Goal: Task Accomplishment & Management: Manage account settings

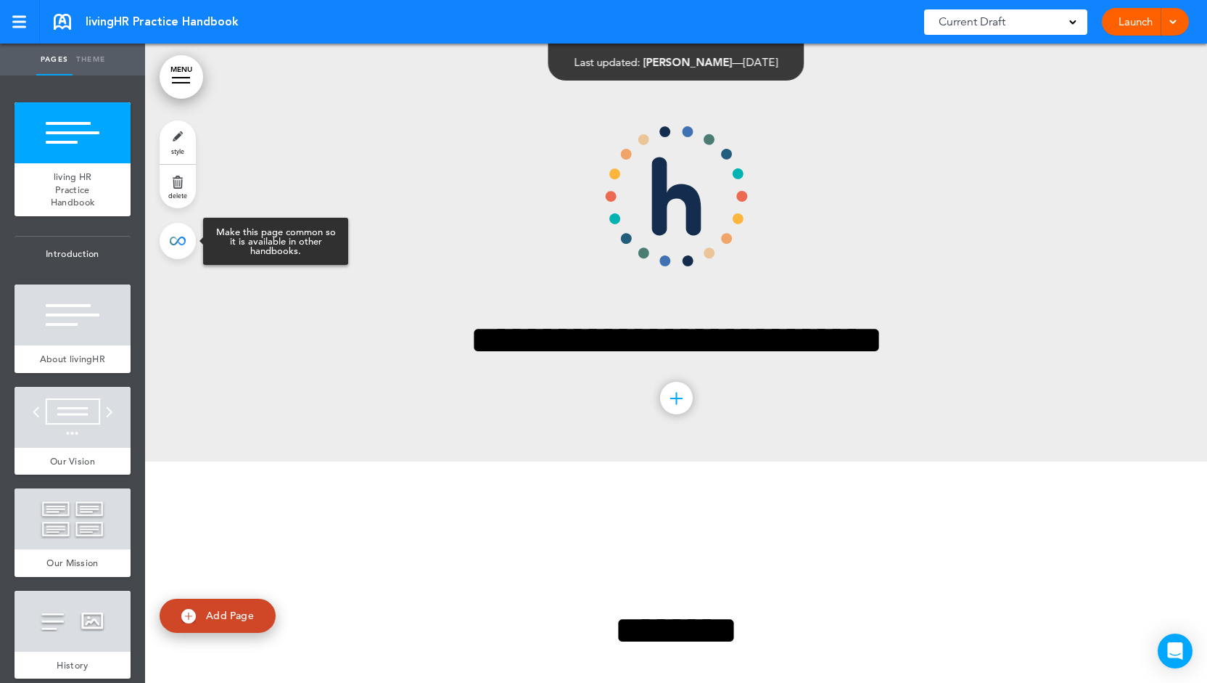
click at [177, 242] on link at bounding box center [178, 241] width 36 height 36
type input "**********"
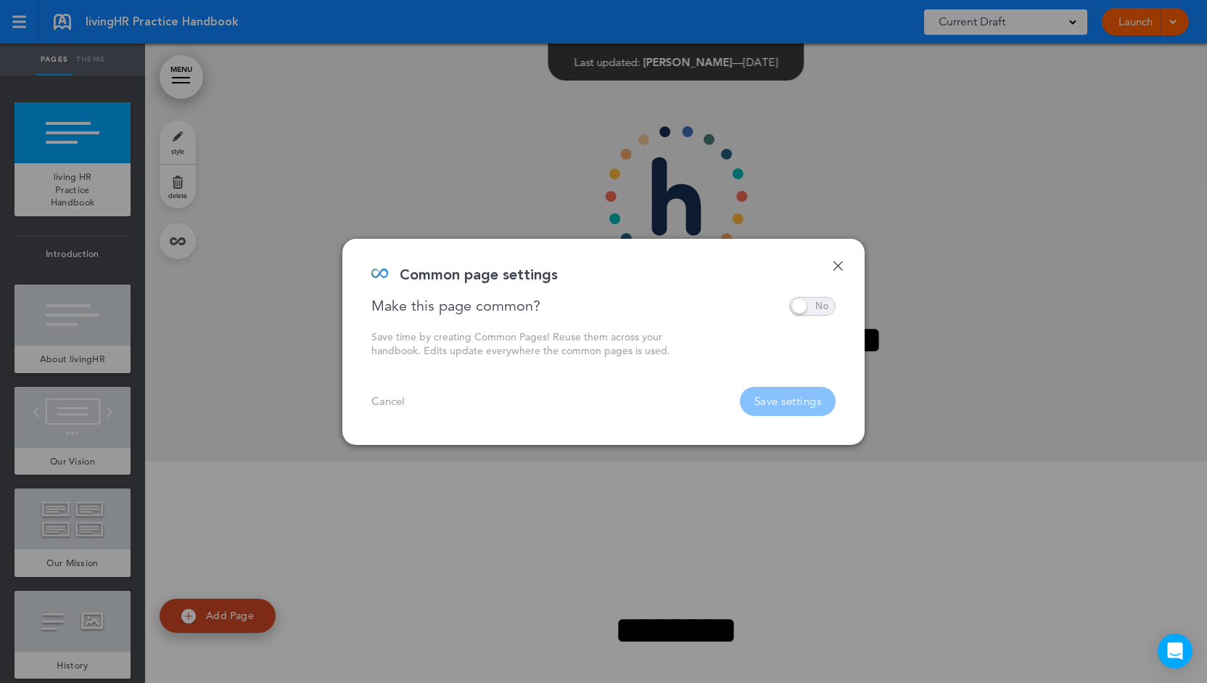
click at [819, 313] on span at bounding box center [812, 306] width 46 height 19
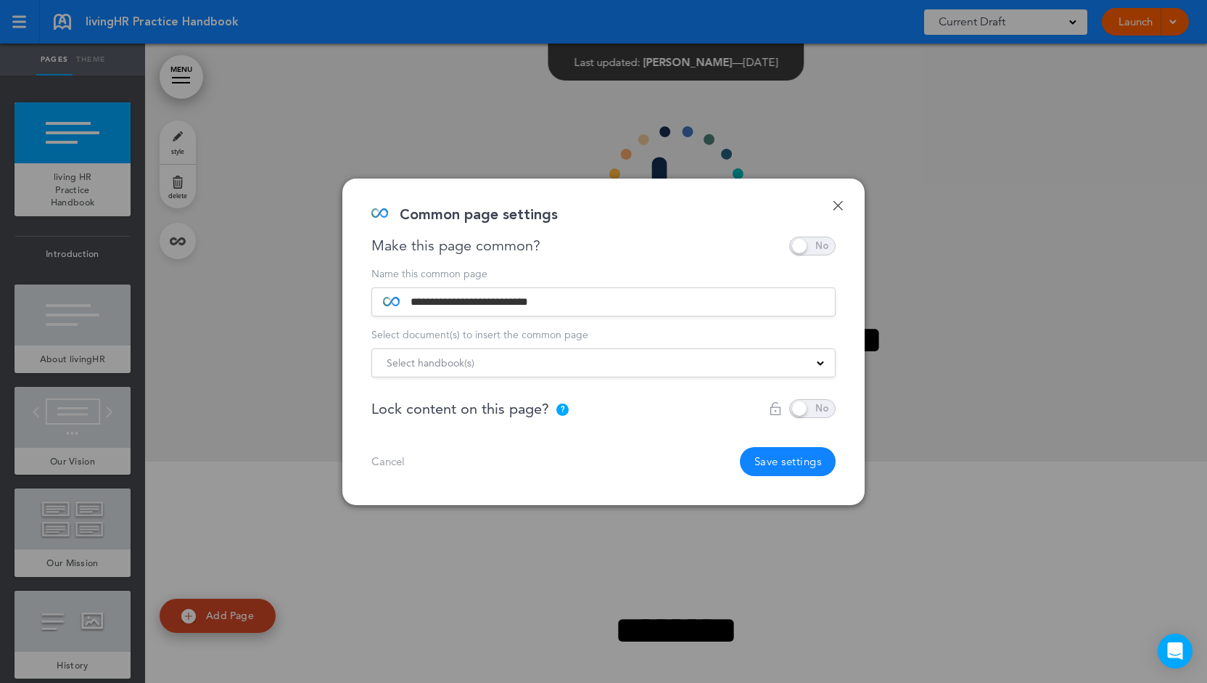
click at [583, 372] on div "Select handbook(s) Practice Handbook Georgia State Addendum Massachusetts State…" at bounding box center [604, 362] width 464 height 29
click at [581, 359] on div "Select handbook(s)" at bounding box center [603, 363] width 463 height 16
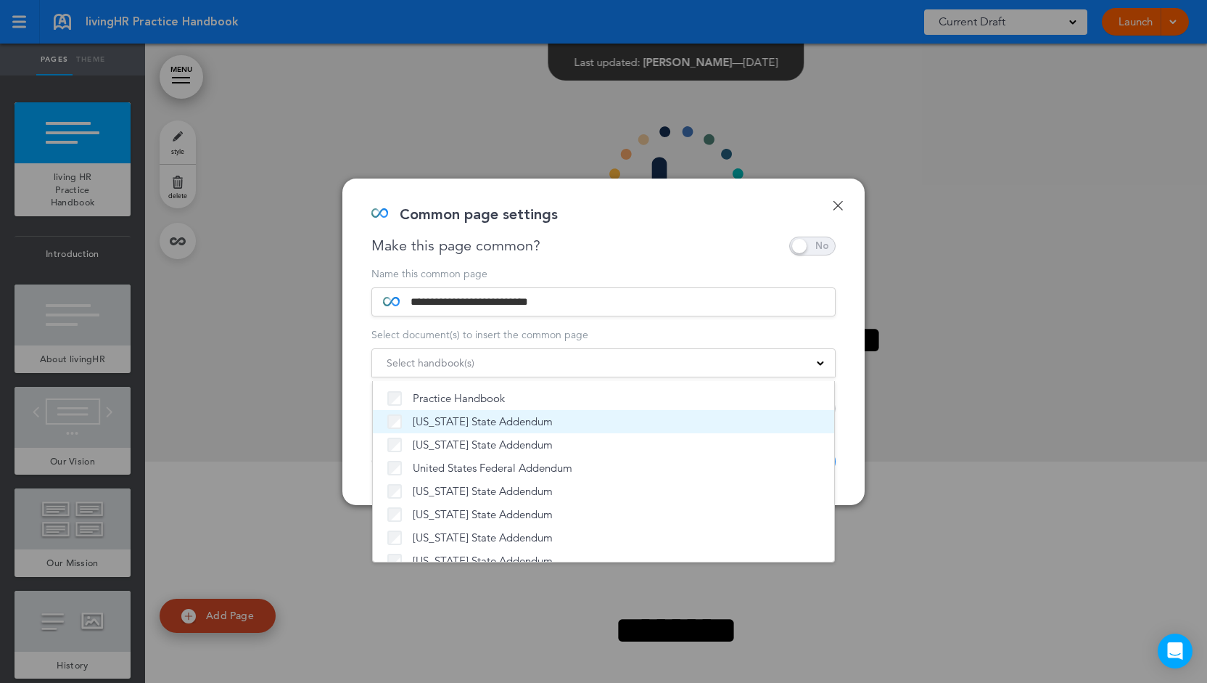
click at [543, 420] on label "[US_STATE] State Addendum" at bounding box center [603, 421] width 432 height 15
click at [639, 252] on div "Make this page common?" at bounding box center [604, 246] width 464 height 19
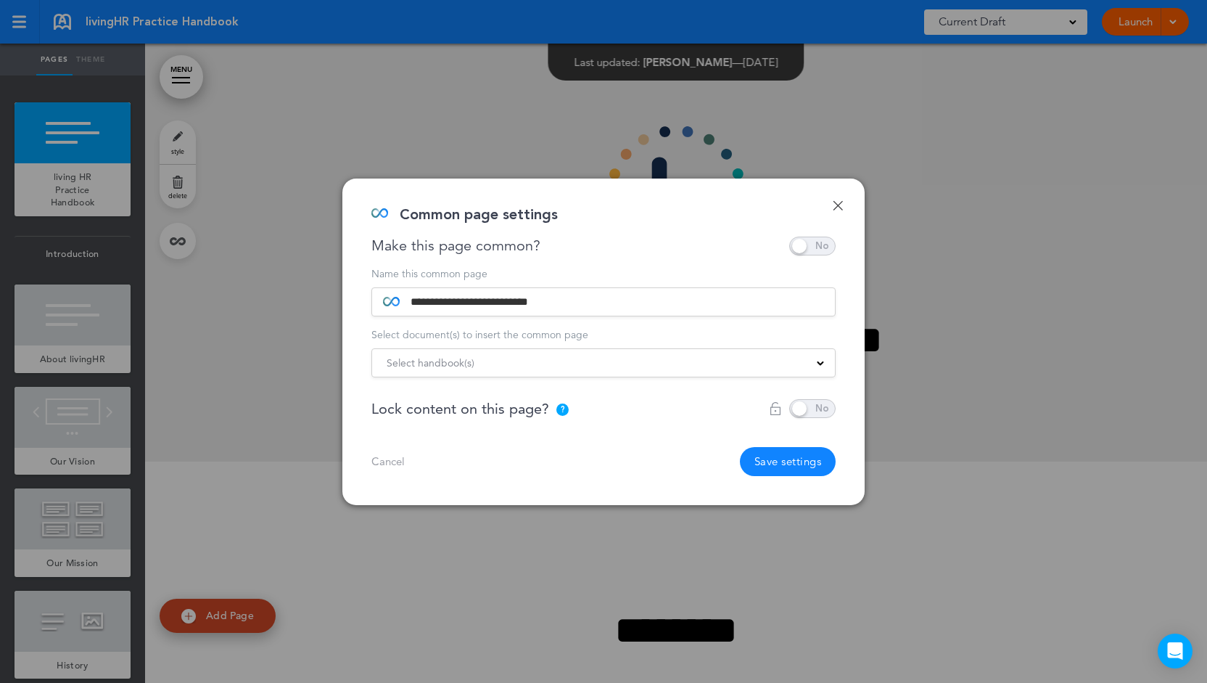
click at [631, 358] on div "Select handbook(s)" at bounding box center [603, 363] width 463 height 16
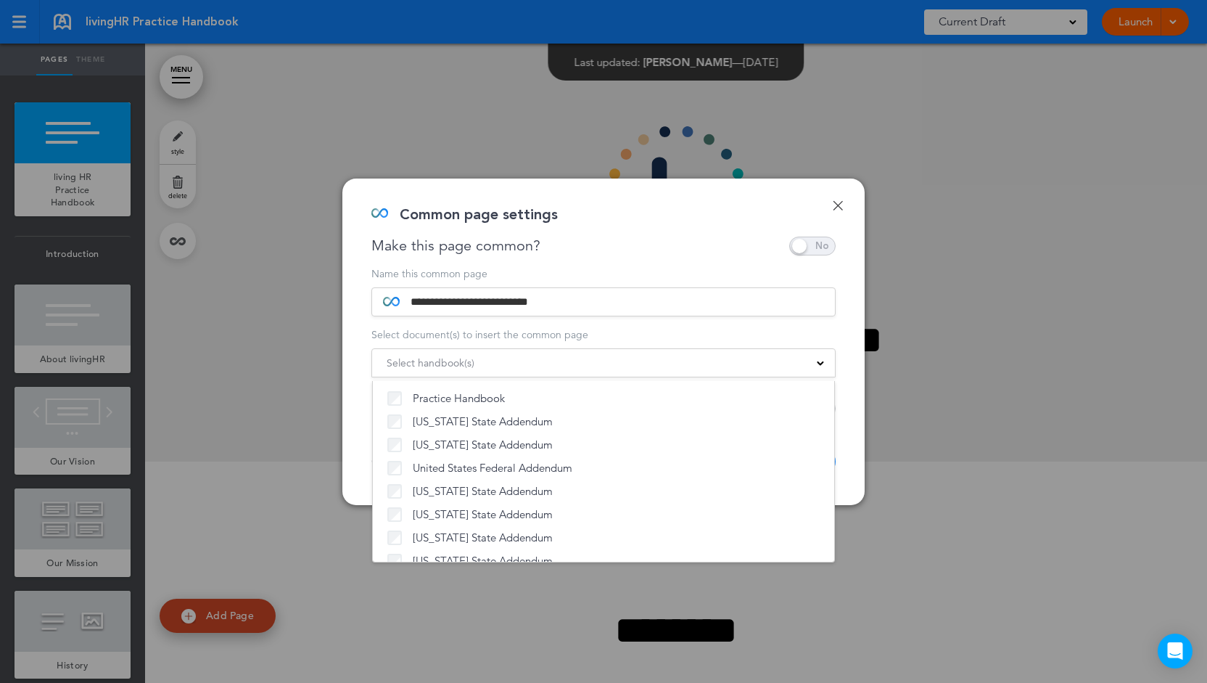
click at [627, 226] on div "Common page settings" at bounding box center [599, 222] width 454 height 29
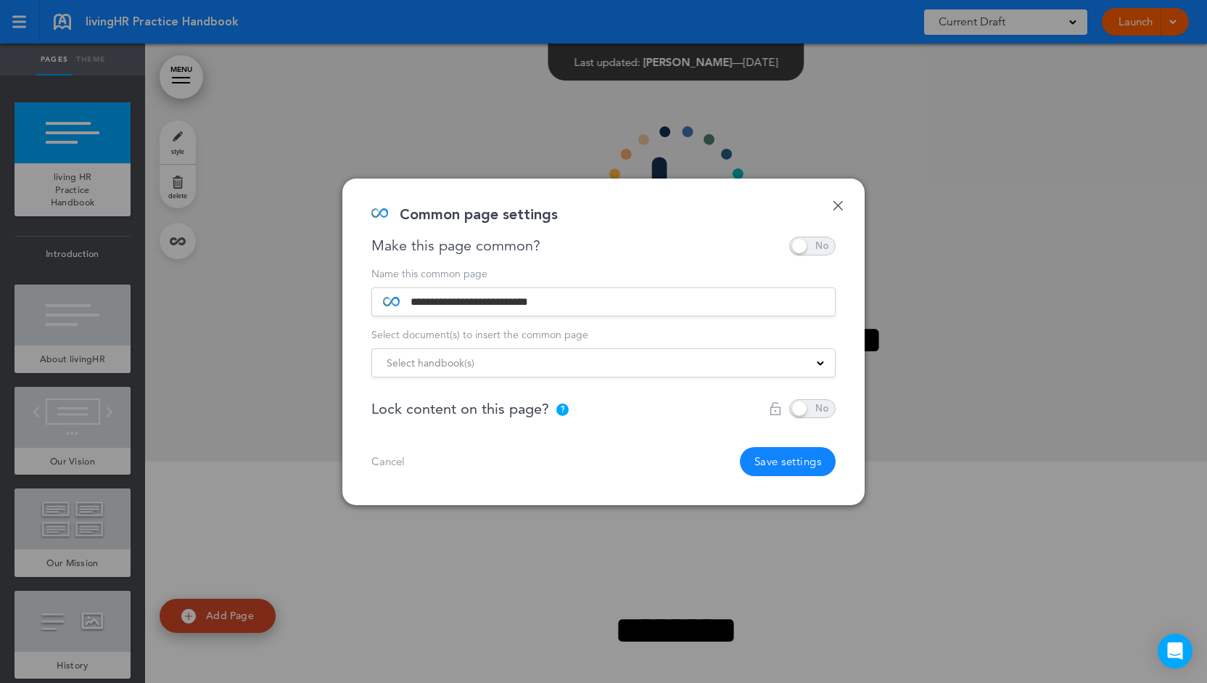
click at [819, 403] on span at bounding box center [812, 408] width 46 height 19
click at [819, 403] on div at bounding box center [802, 408] width 67 height 19
click at [805, 409] on div at bounding box center [802, 408] width 67 height 19
click at [831, 207] on div "**********" at bounding box center [603, 342] width 522 height 327
click at [840, 205] on link "Done" at bounding box center [838, 205] width 10 height 10
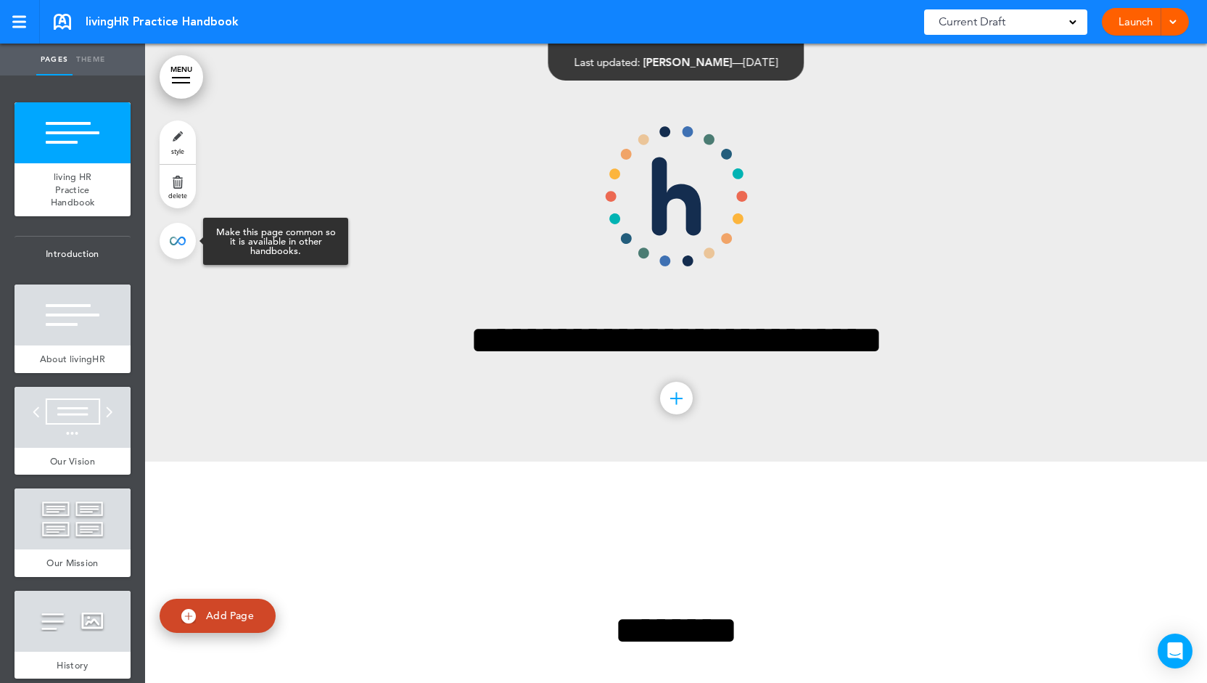
click at [180, 243] on link at bounding box center [178, 241] width 36 height 36
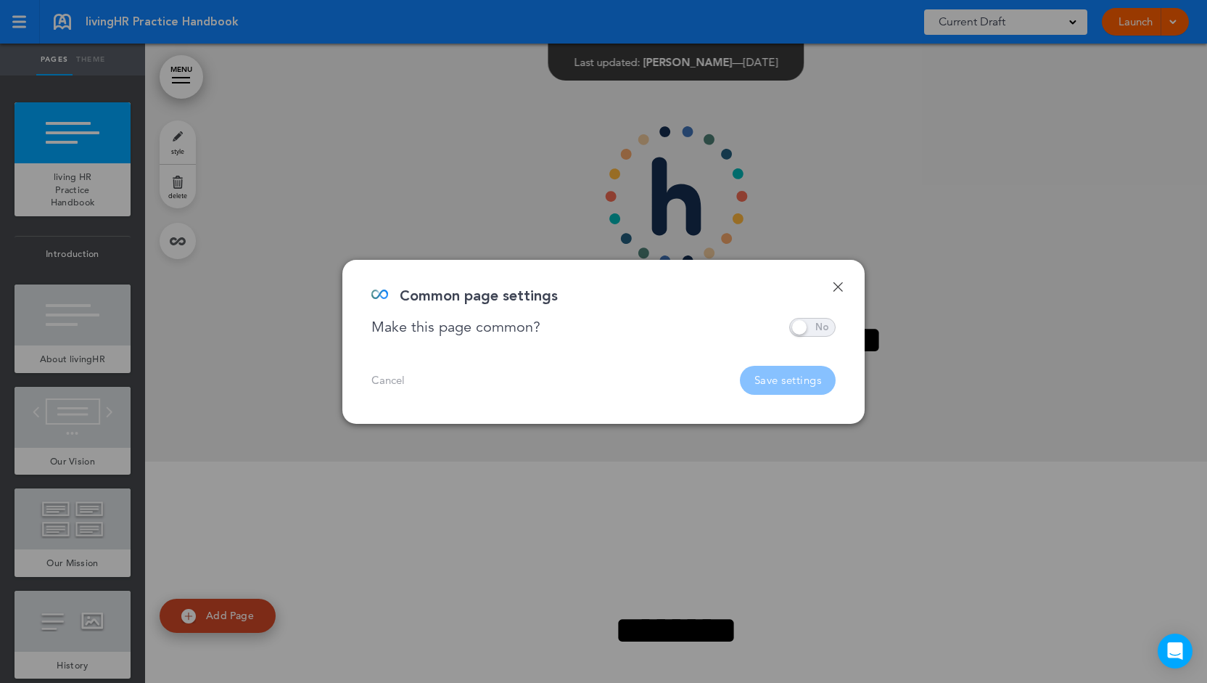
click at [801, 322] on span at bounding box center [812, 327] width 46 height 19
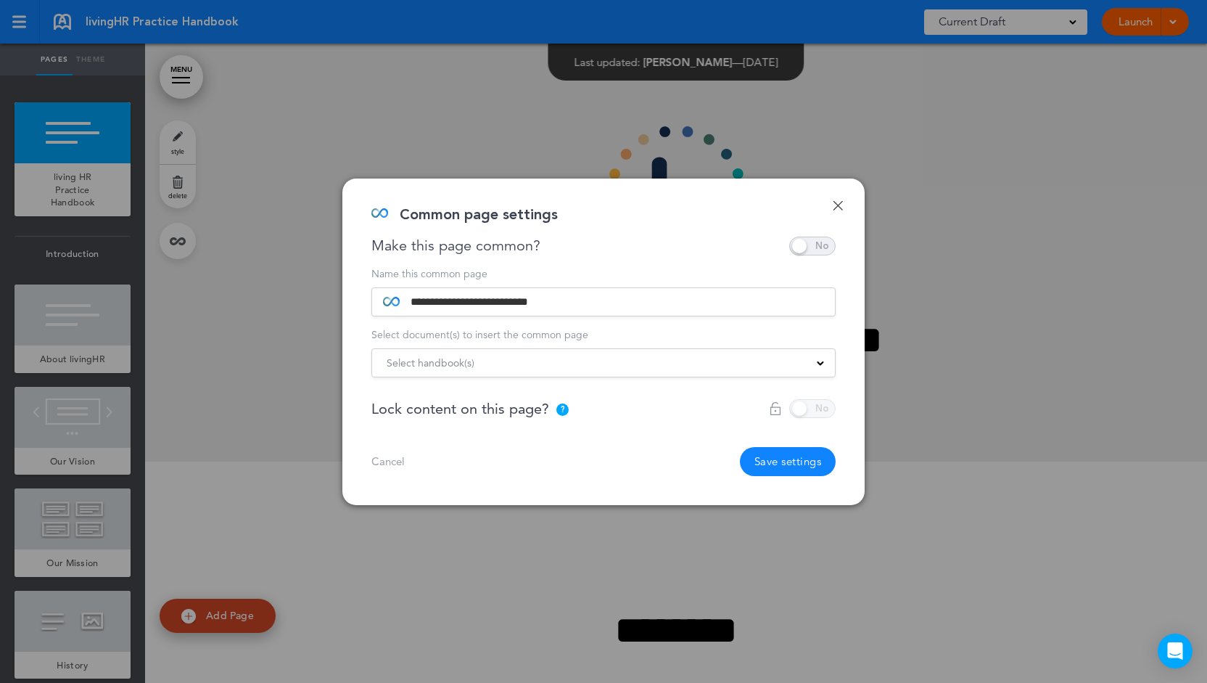
click at [792, 369] on div "Select handbook(s)" at bounding box center [603, 363] width 463 height 16
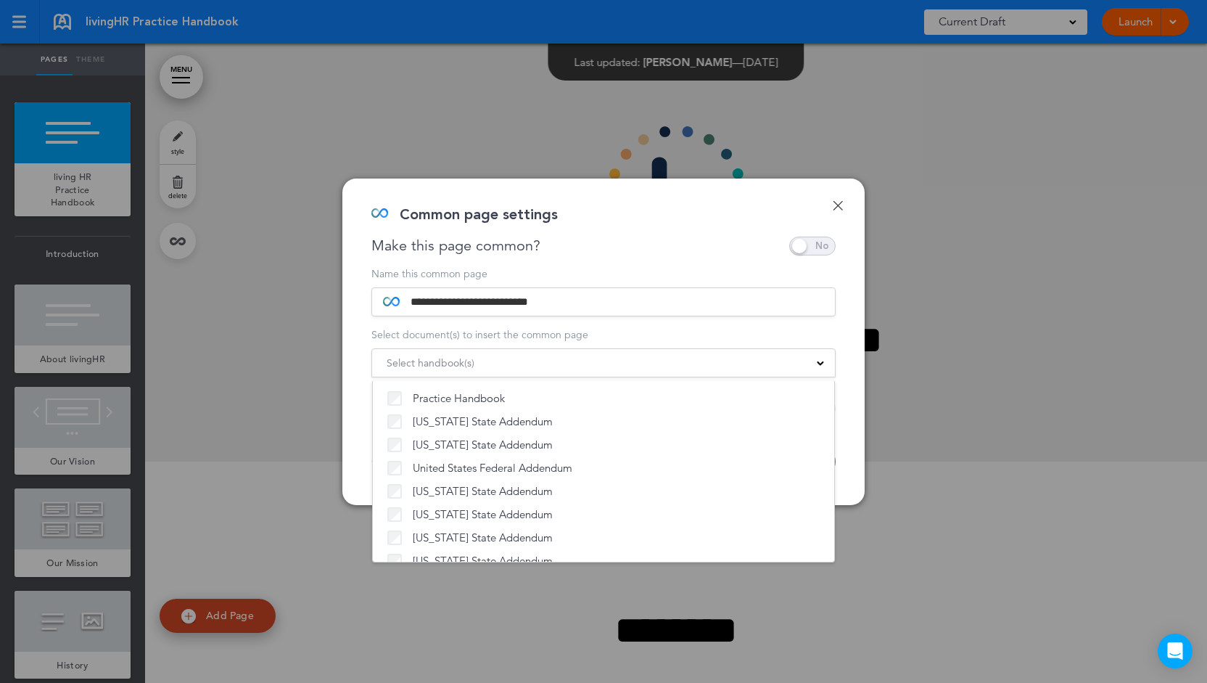
click at [618, 245] on div "Make this page common?" at bounding box center [604, 246] width 464 height 19
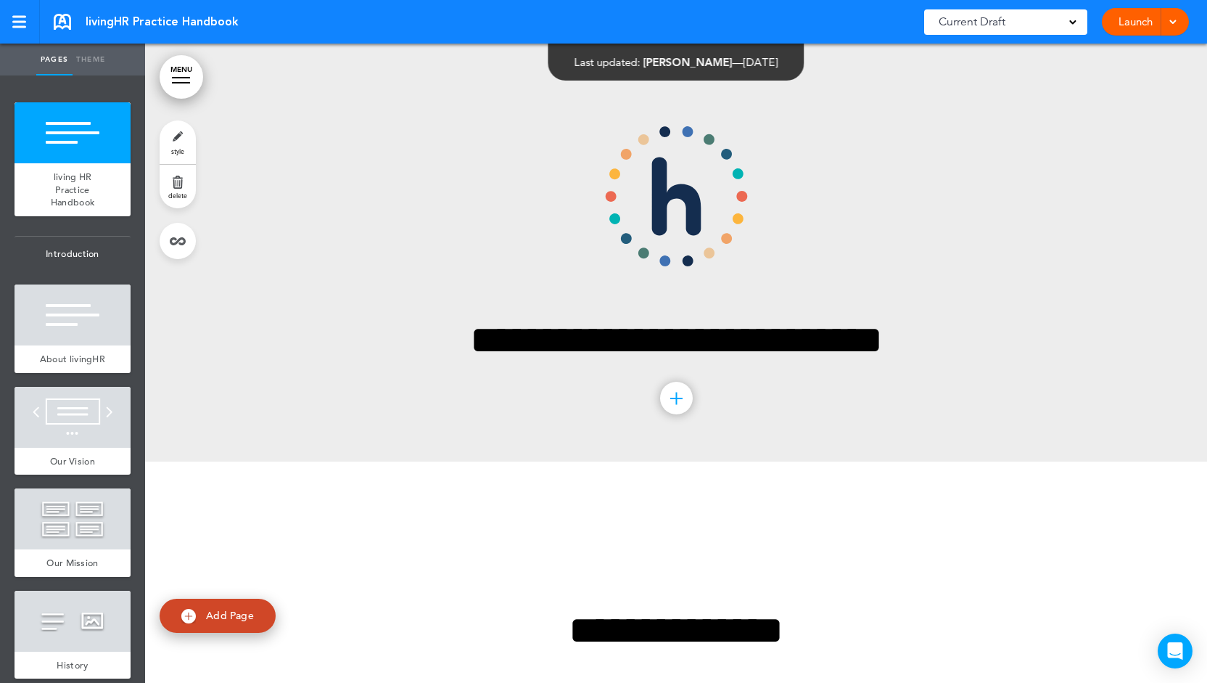
click at [59, 24] on link at bounding box center [62, 22] width 17 height 16
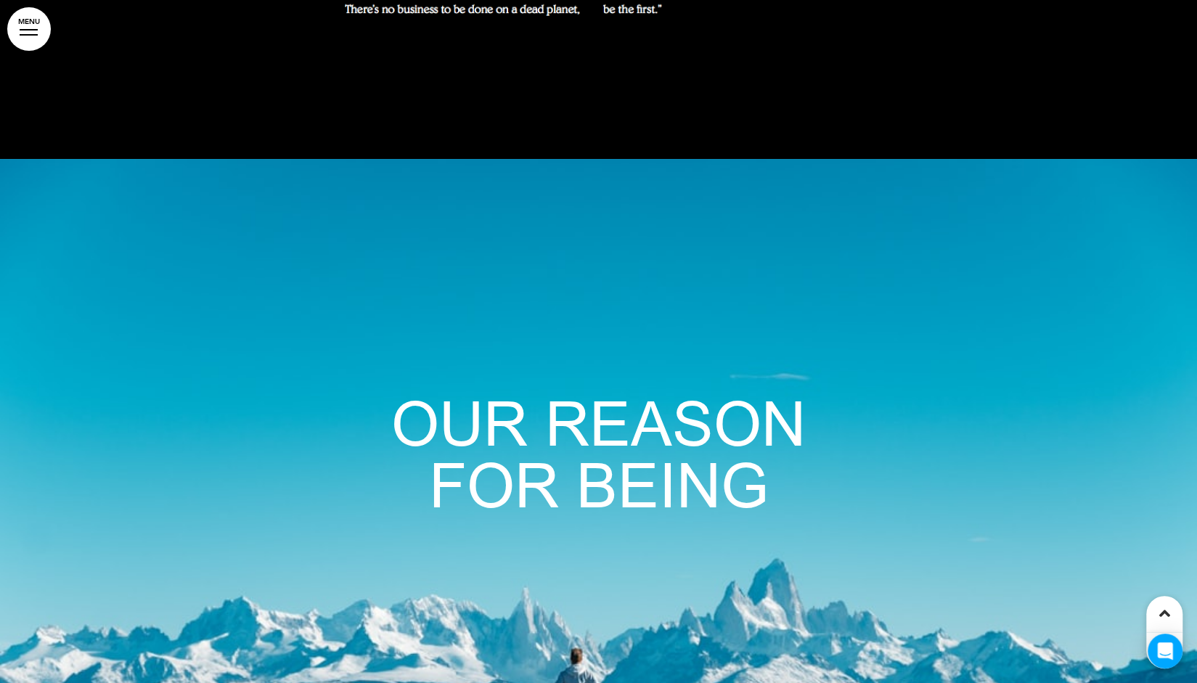
scroll to position [1918, 0]
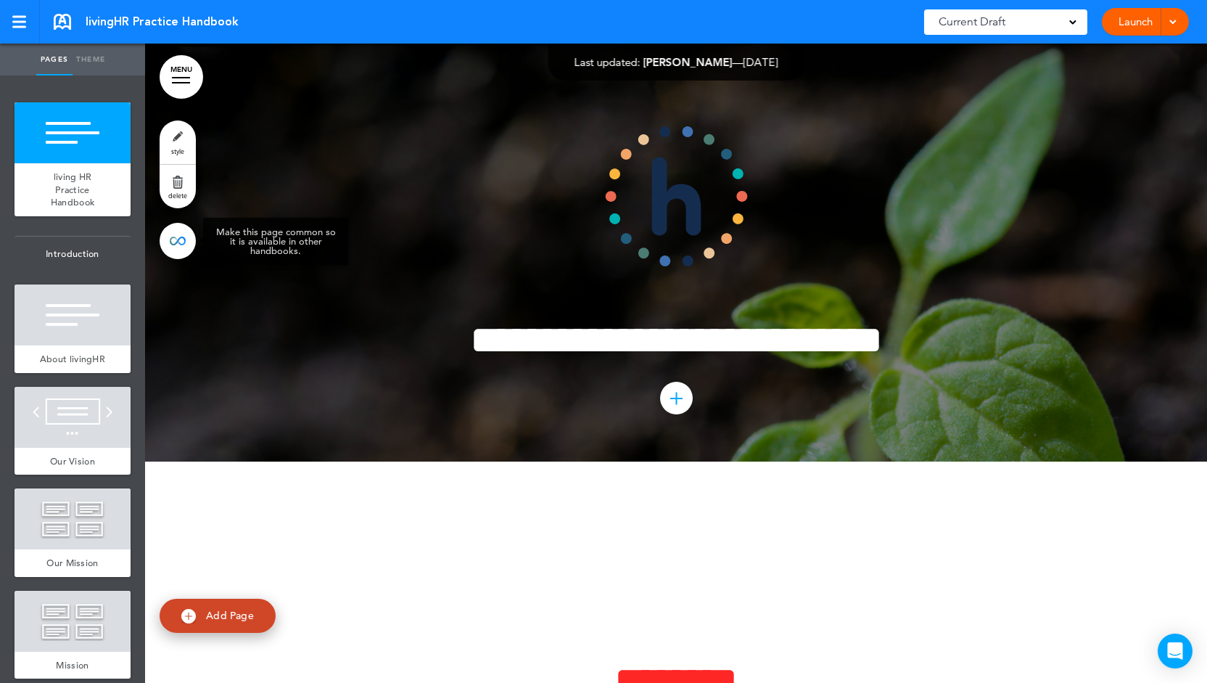
click at [187, 243] on link at bounding box center [178, 241] width 36 height 36
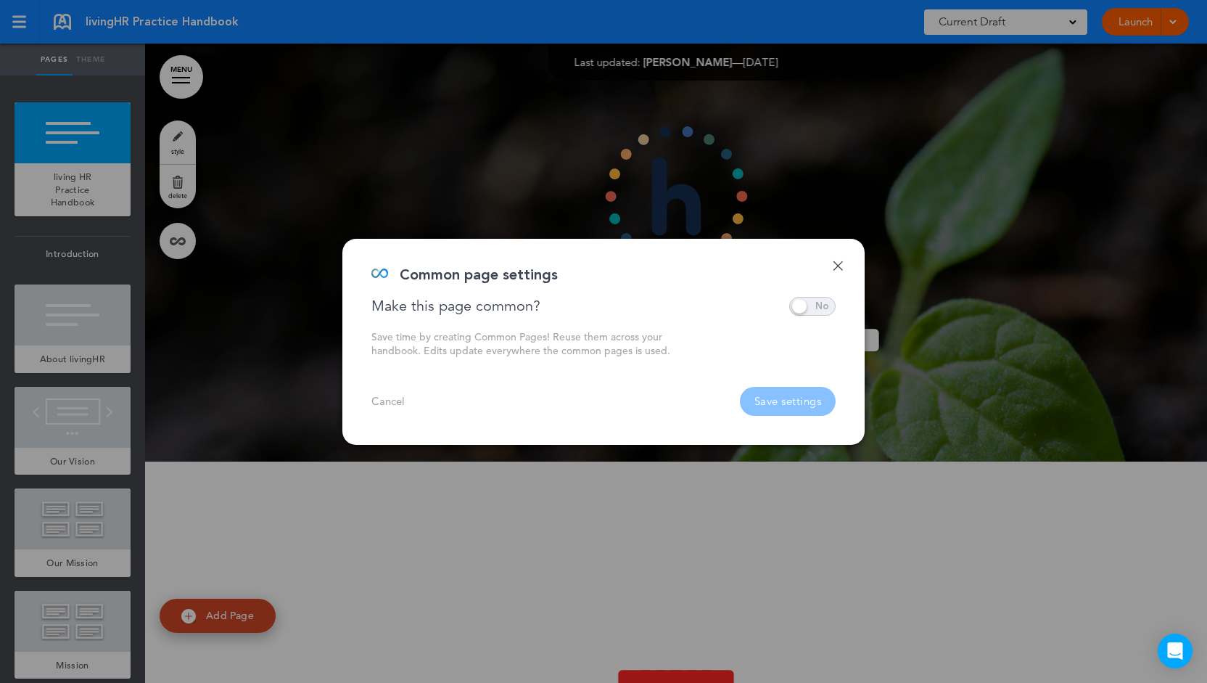
click at [837, 266] on link "Done" at bounding box center [838, 266] width 10 height 10
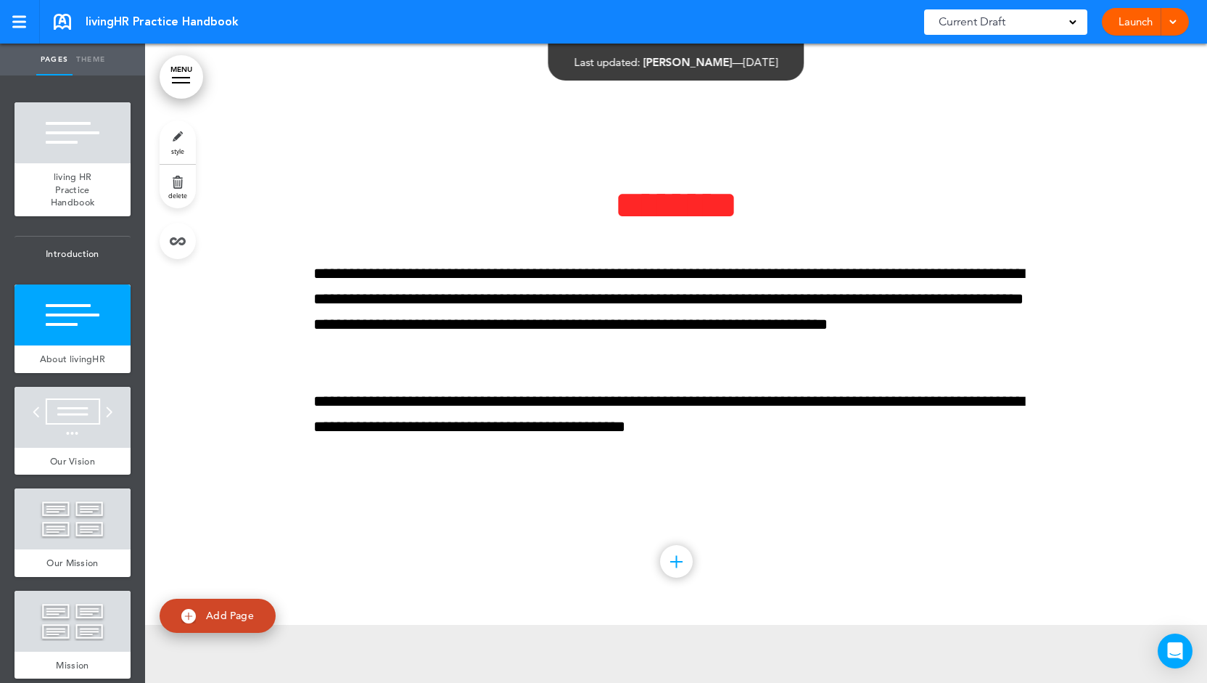
click at [456, 317] on p "**********" at bounding box center [676, 312] width 726 height 102
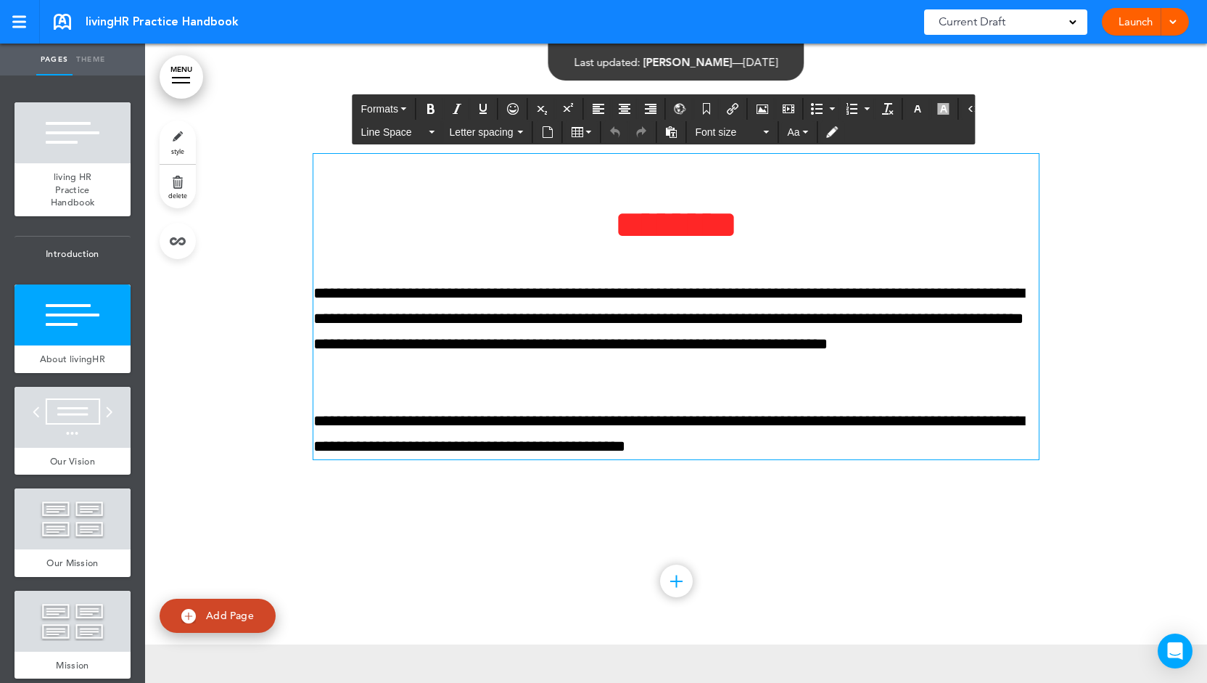
scroll to position [456, 0]
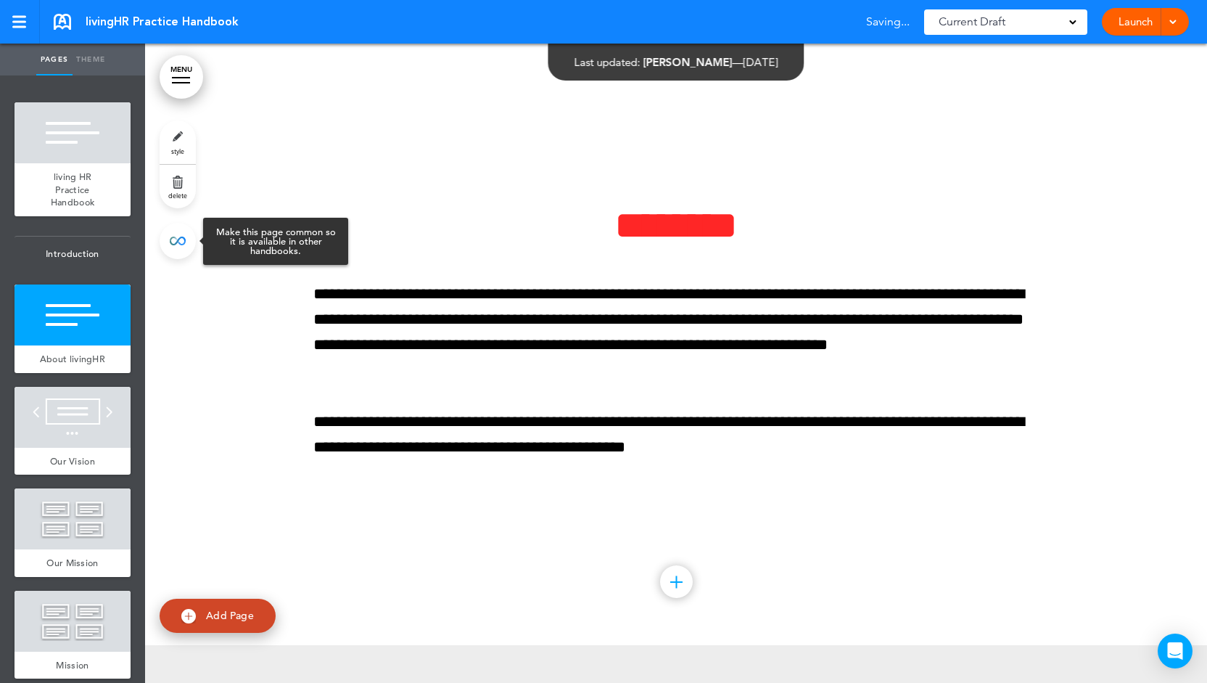
click at [177, 248] on link at bounding box center [178, 241] width 36 height 36
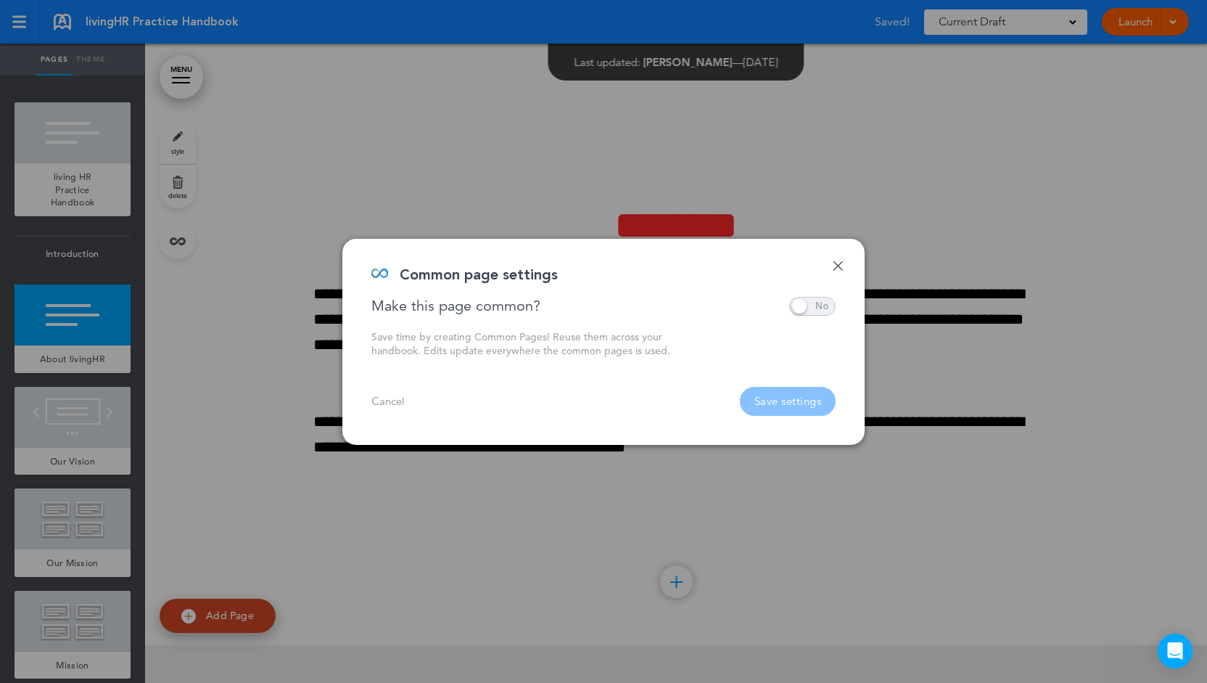
click at [817, 305] on span at bounding box center [812, 306] width 46 height 19
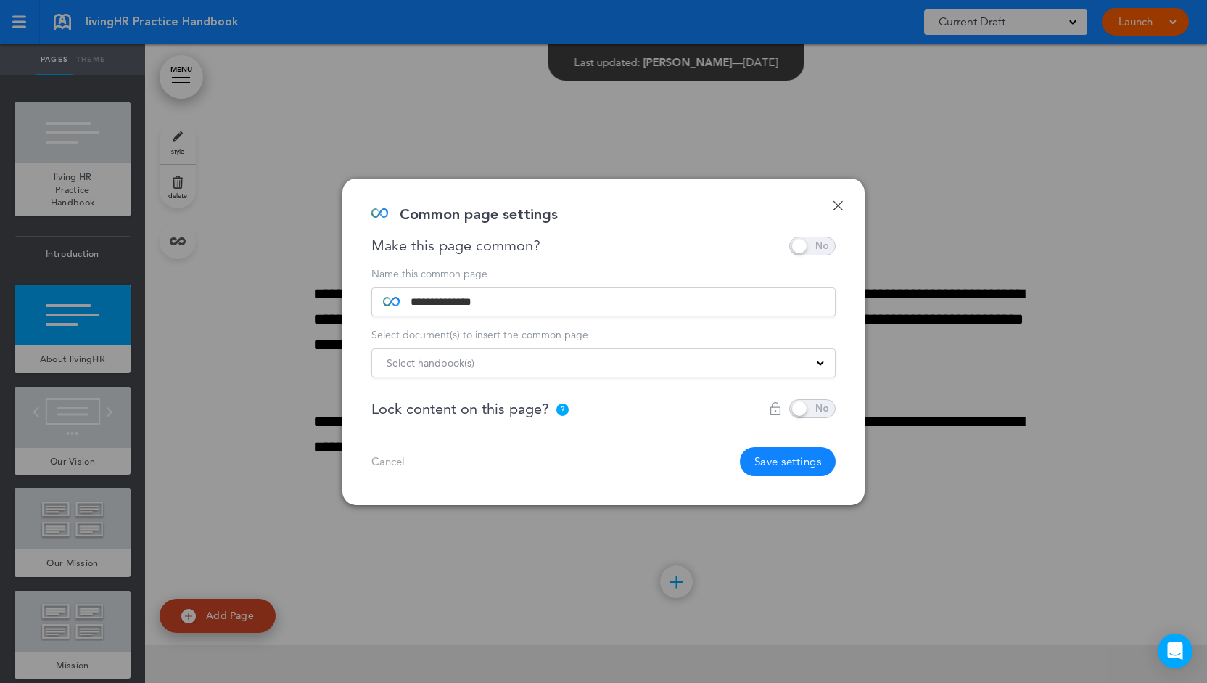
click at [504, 366] on div "Select handbook(s)" at bounding box center [603, 363] width 463 height 16
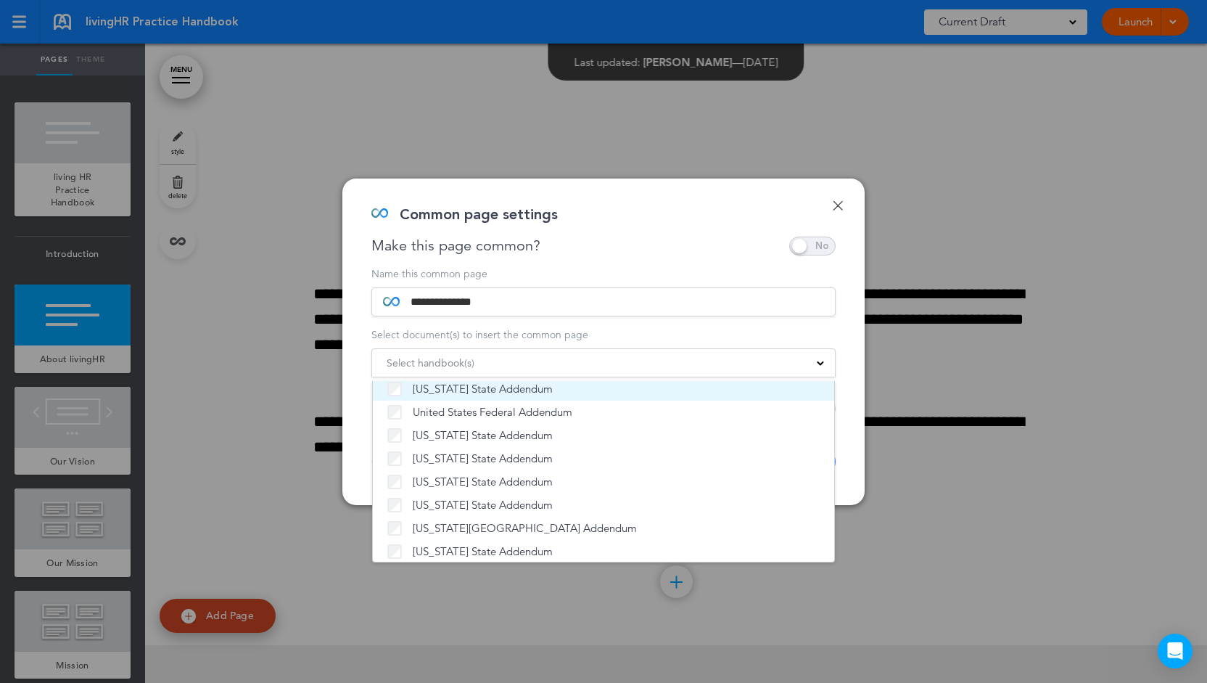
scroll to position [62, 0]
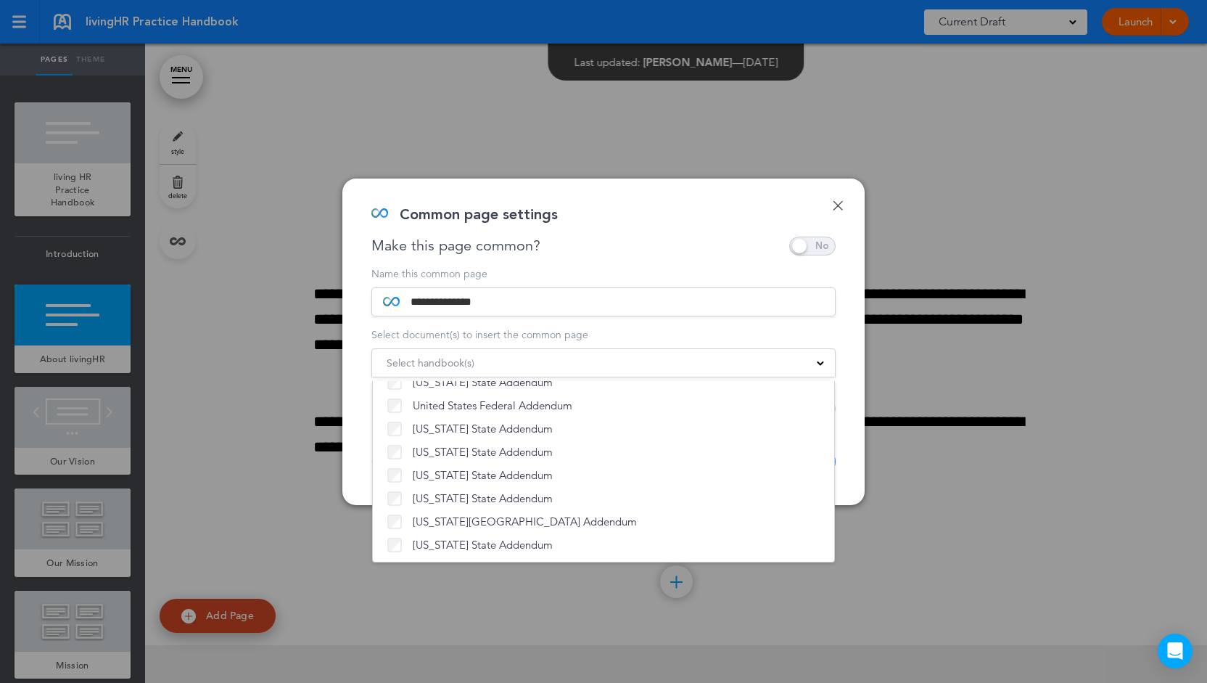
click at [632, 249] on div "Make this page common?" at bounding box center [604, 246] width 464 height 19
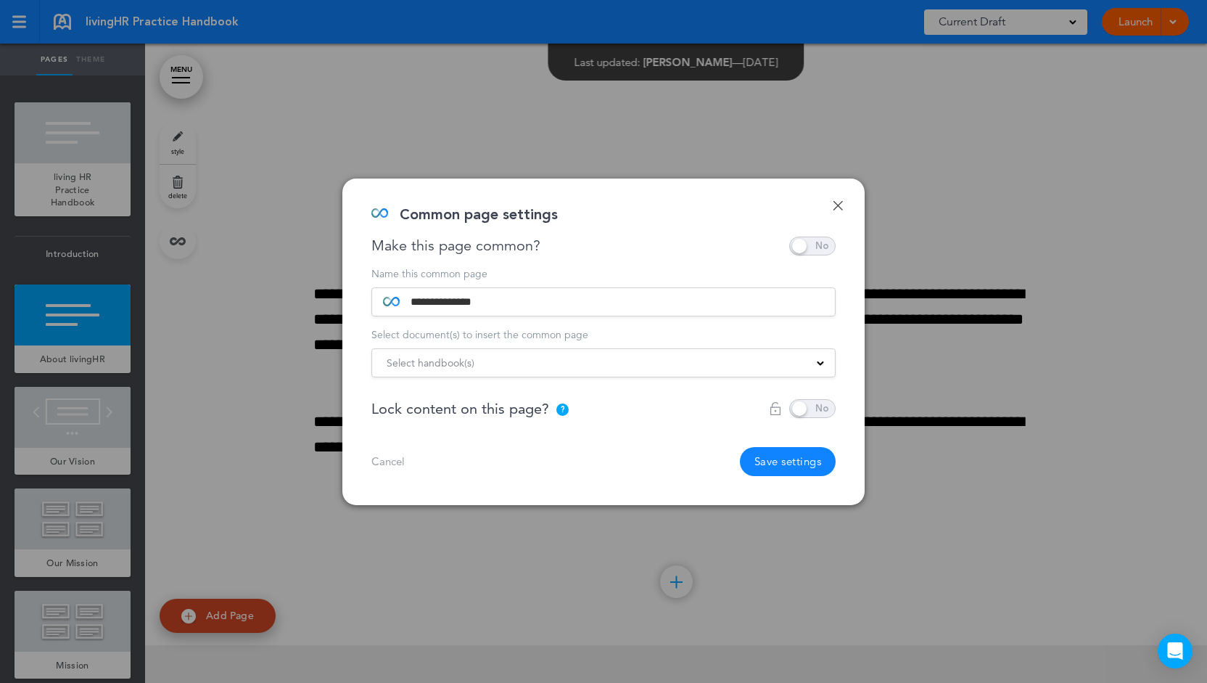
click at [583, 360] on div "Select handbook(s)" at bounding box center [603, 363] width 463 height 16
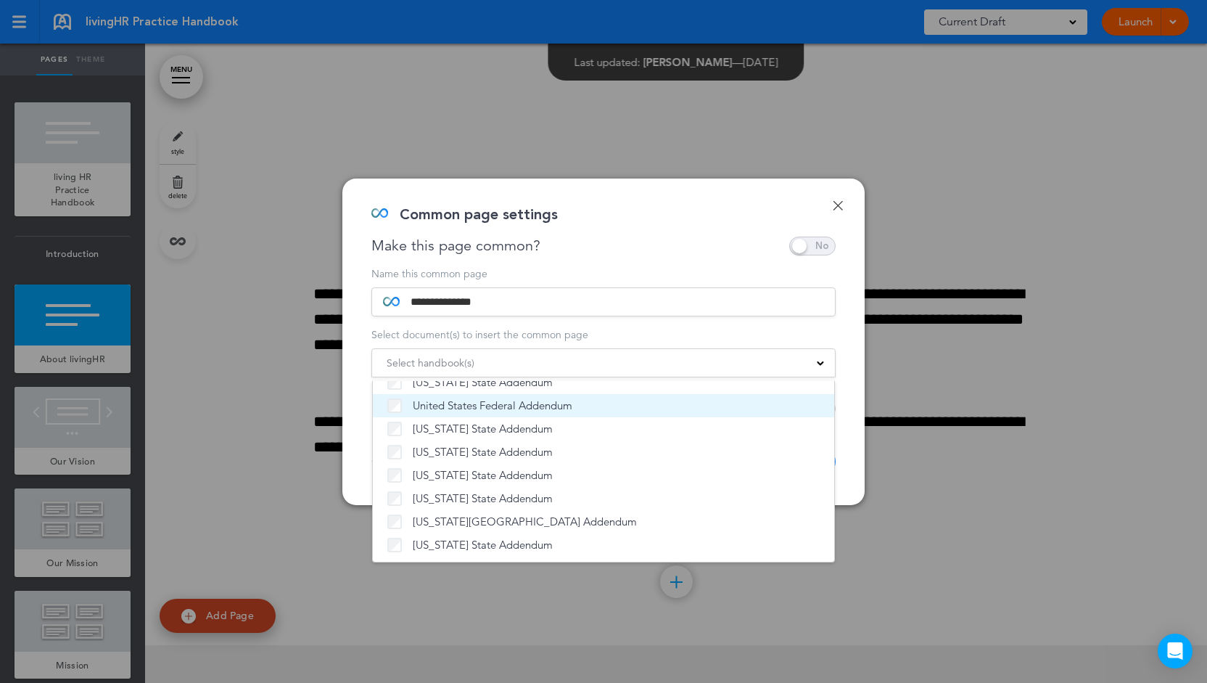
click at [501, 414] on li "United States Federal Addendum" at bounding box center [603, 405] width 461 height 23
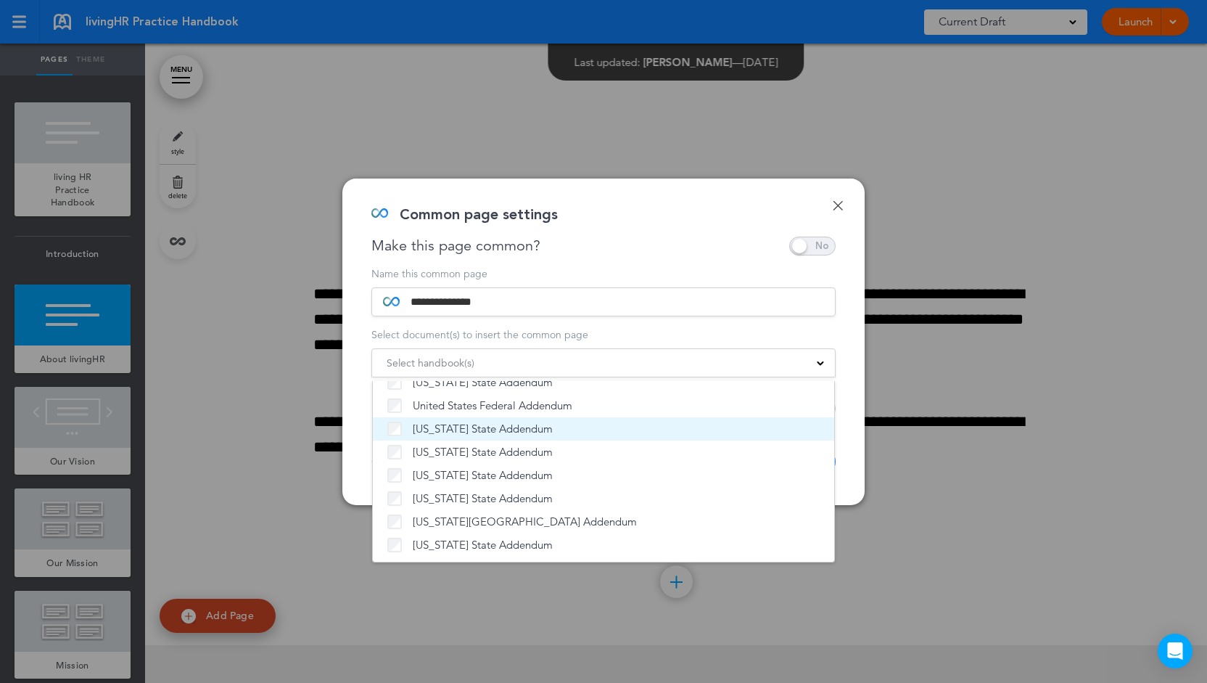
click at [489, 429] on span "[US_STATE] State Addendum" at bounding box center [483, 429] width 140 height 15
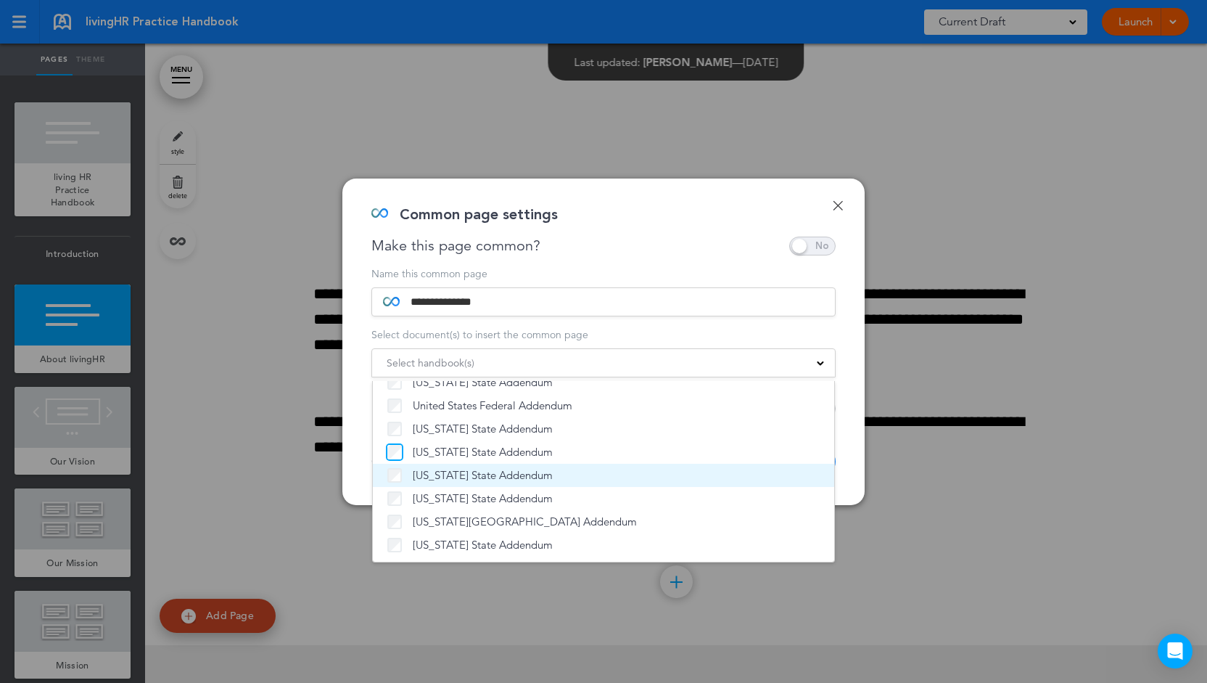
click at [393, 475] on ul "Practice Handbook [US_STATE] State Addendum [US_STATE] State Addendum United St…" at bounding box center [603, 471] width 463 height 181
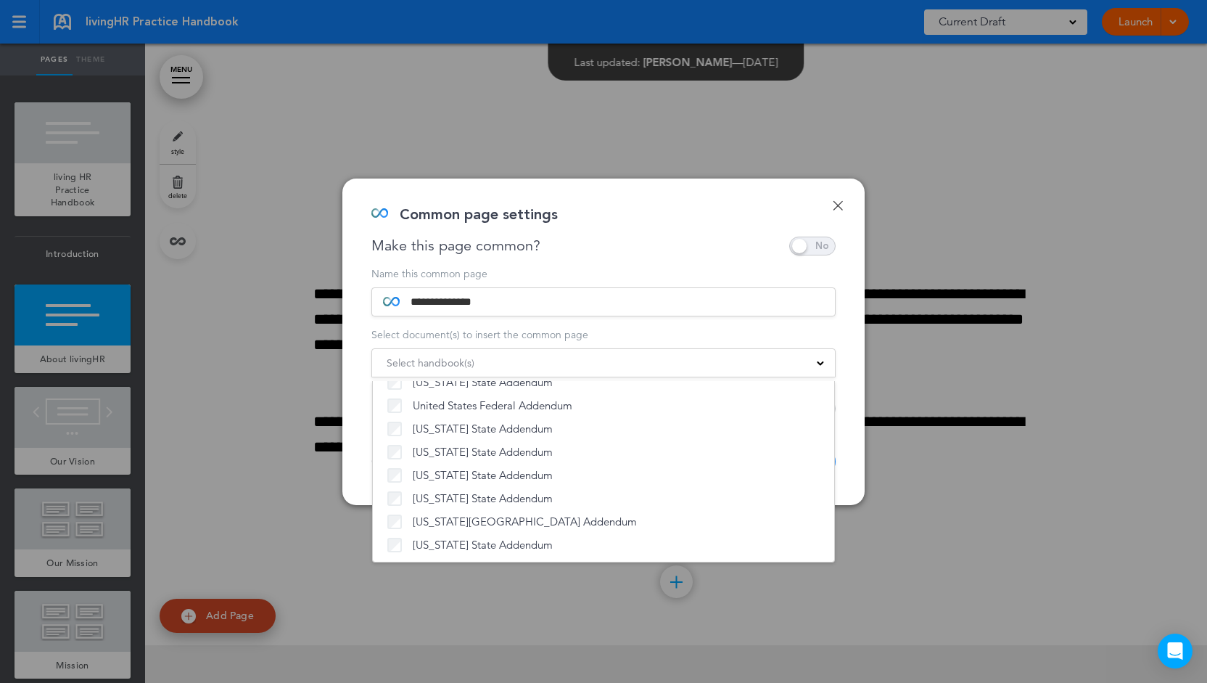
click at [657, 227] on div "Common page settings" at bounding box center [599, 222] width 454 height 29
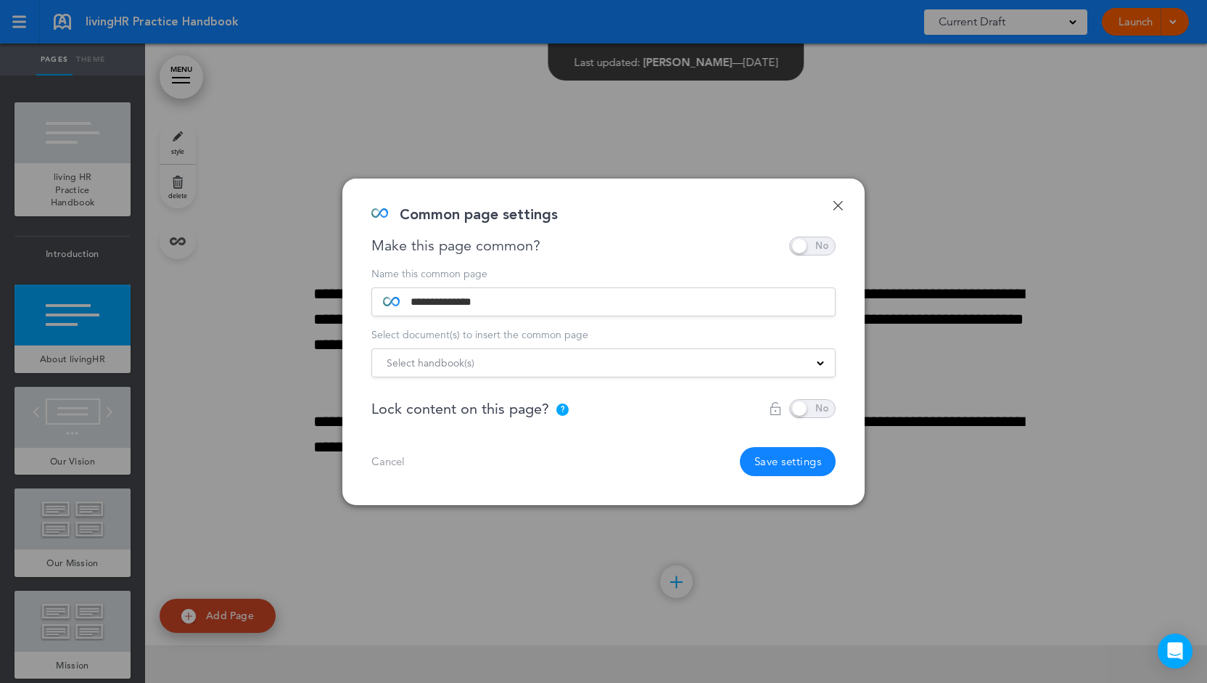
click at [835, 205] on link "Done" at bounding box center [838, 205] width 10 height 10
